Goal: Task Accomplishment & Management: Complete application form

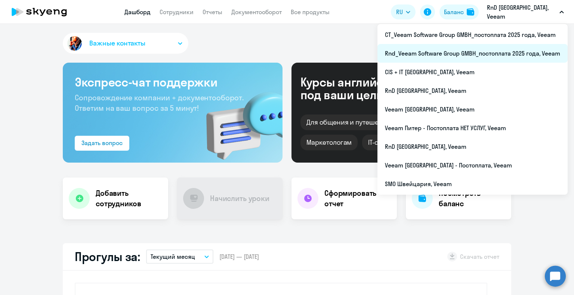
click at [493, 50] on li "Rnd_Veeam Software Group GMBH_постоплата 2025 года, Veeam" at bounding box center [472, 53] width 190 height 19
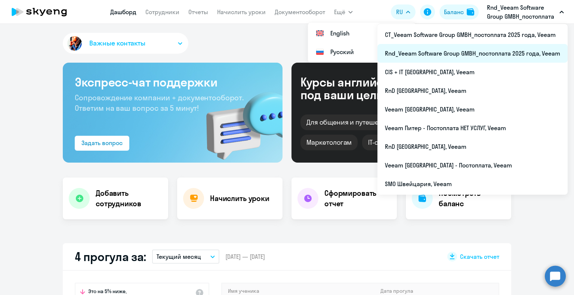
click at [487, 47] on li "Rnd_Veeam Software Group GMBH_постоплата 2025 года, Veeam" at bounding box center [472, 53] width 190 height 19
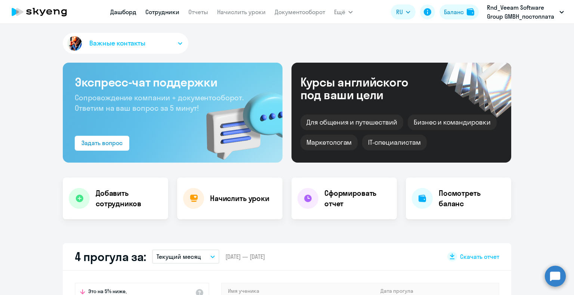
click at [172, 13] on link "Сотрудники" at bounding box center [162, 11] width 34 height 7
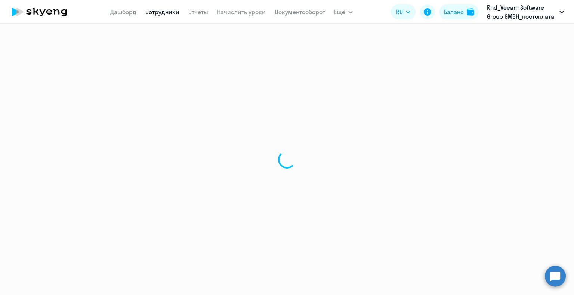
select select "30"
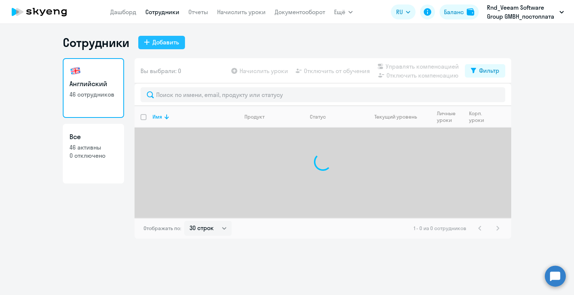
click at [162, 39] on div "Добавить" at bounding box center [165, 42] width 27 height 9
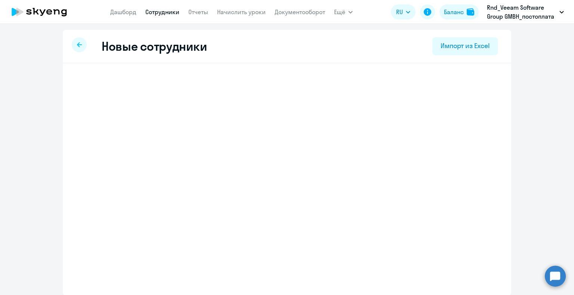
select select "english_adult_not_native_speaker"
select select "2"
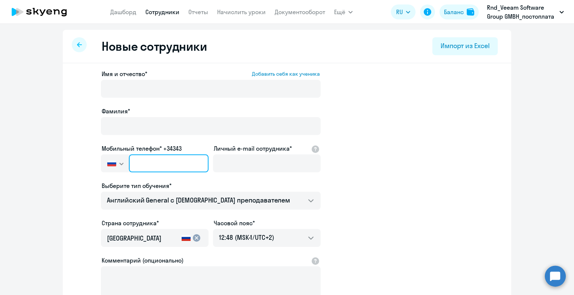
click at [156, 162] on input "text" at bounding box center [169, 164] width 80 height 18
paste input "+420 (736) 193-434"
type input "+420 (736) 193-434"
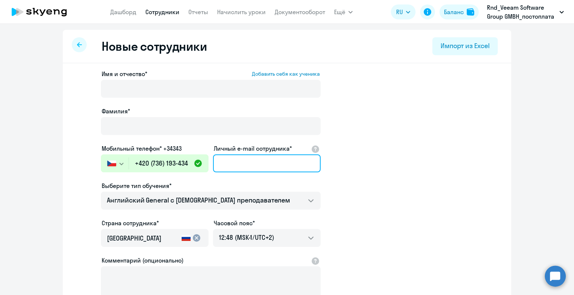
click at [236, 164] on input "Личный e-mail сотрудника*" at bounding box center [267, 164] width 108 height 18
paste input "[EMAIL_ADDRESS][DOMAIN_NAME]"
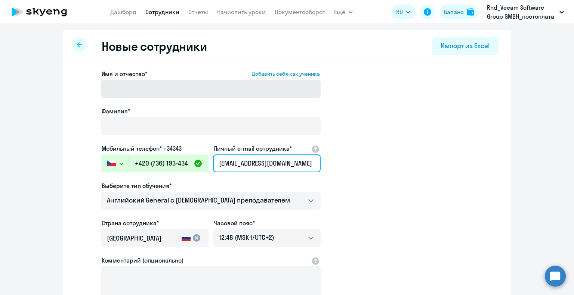
type input "[EMAIL_ADDRESS][DOMAIN_NAME]"
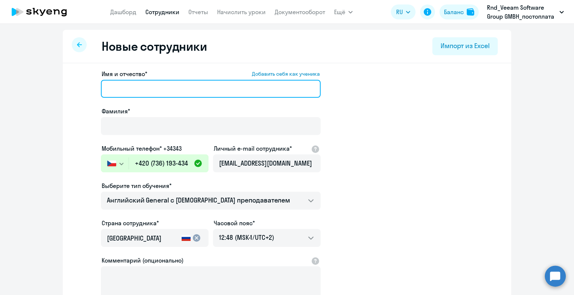
click at [172, 90] on input "Имя и отчество* Добавить себя как ученика" at bounding box center [211, 89] width 220 height 18
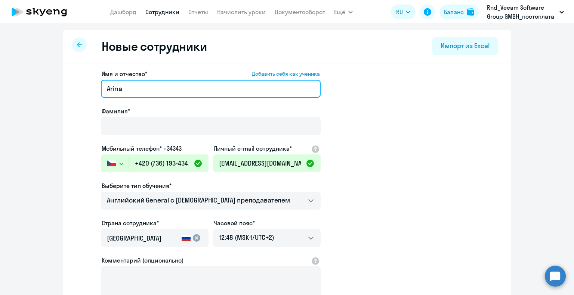
type input "Arina"
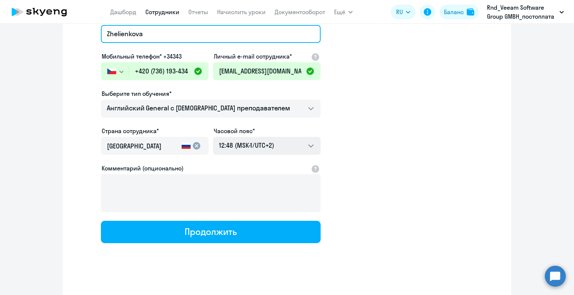
scroll to position [95, 0]
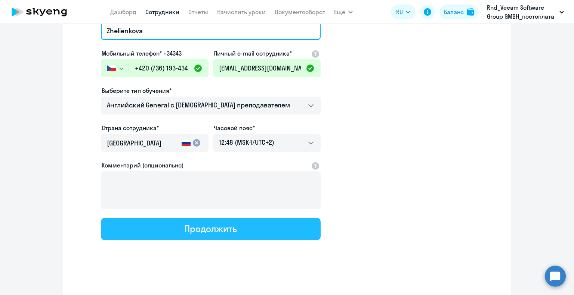
type input "Zhelienkova"
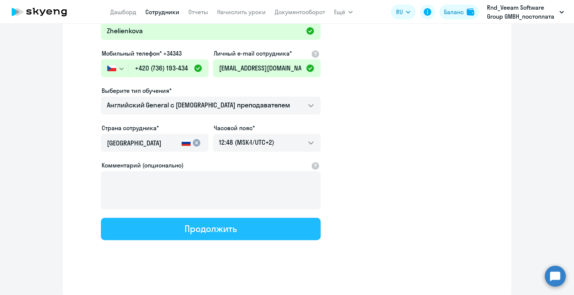
click at [235, 233] on button "Продолжить" at bounding box center [211, 229] width 220 height 22
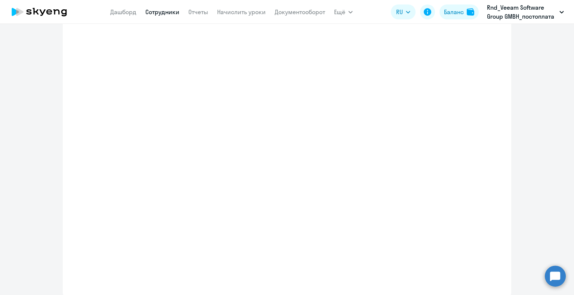
select select "english_adult_not_native_speaker"
select select "2"
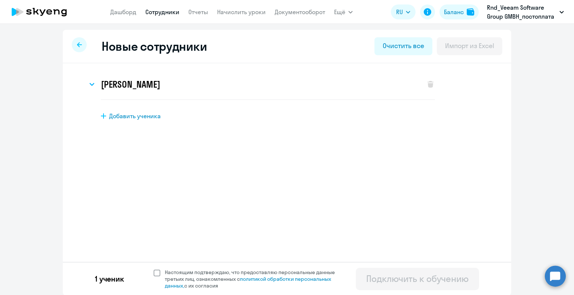
click at [213, 276] on span "Настоящим подтверждаю, что предоставляю персональные данные третьих лиц, ознако…" at bounding box center [254, 279] width 179 height 20
click at [154, 269] on input "Настоящим подтверждаю, что предоставляю персональные данные третьих лиц, ознако…" at bounding box center [153, 269] width 0 height 0
checkbox input "true"
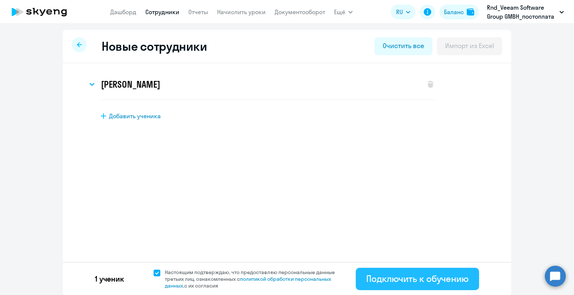
click at [411, 285] on div "Подключить к обучению" at bounding box center [417, 279] width 102 height 12
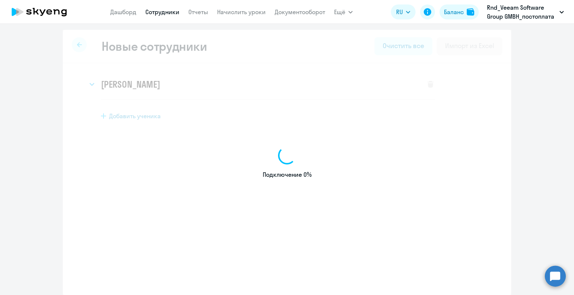
select select "english_adult_not_native_speaker"
select select "2"
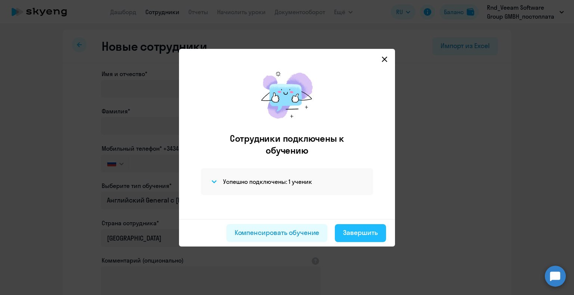
click at [350, 234] on div "Завершить" at bounding box center [360, 233] width 35 height 10
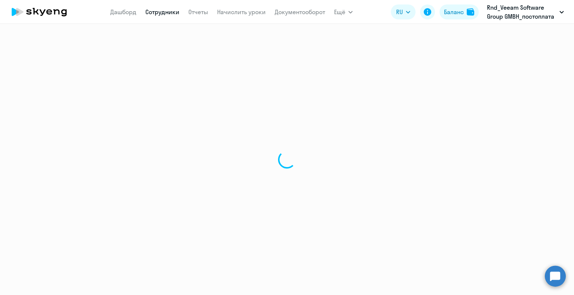
select select "30"
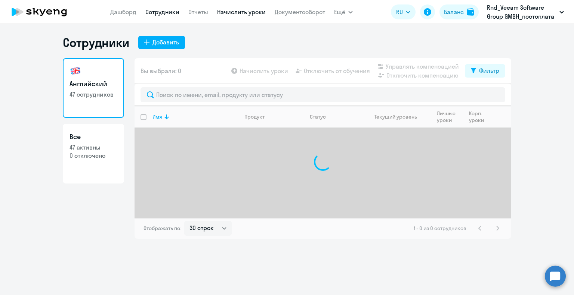
click at [242, 9] on link "Начислить уроки" at bounding box center [241, 11] width 49 height 7
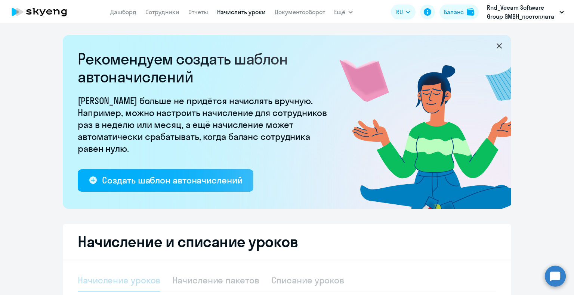
select select "10"
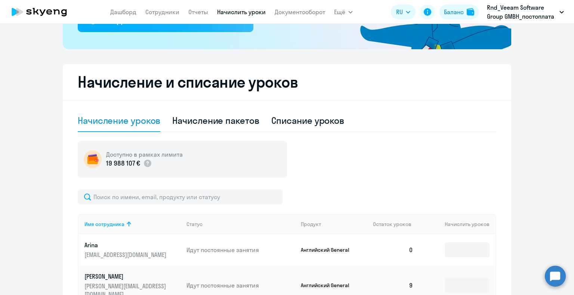
scroll to position [224, 0]
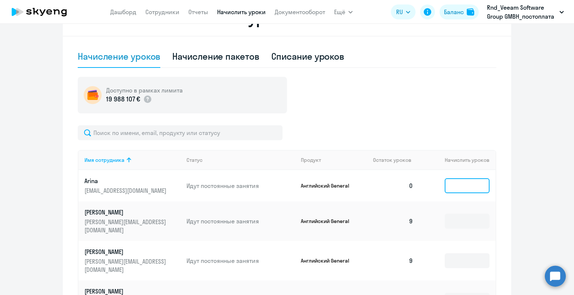
click at [462, 185] on input at bounding box center [467, 186] width 45 height 15
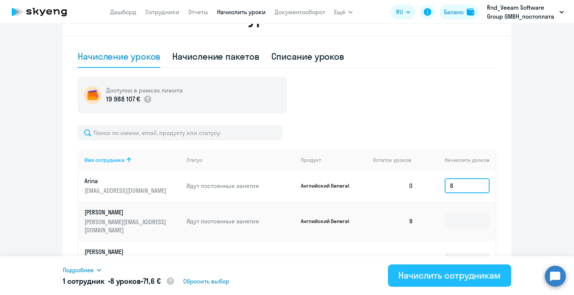
type input "8"
click at [457, 272] on div "Начислить сотрудникам" at bounding box center [449, 276] width 102 height 12
